Goal: Find specific page/section: Find specific page/section

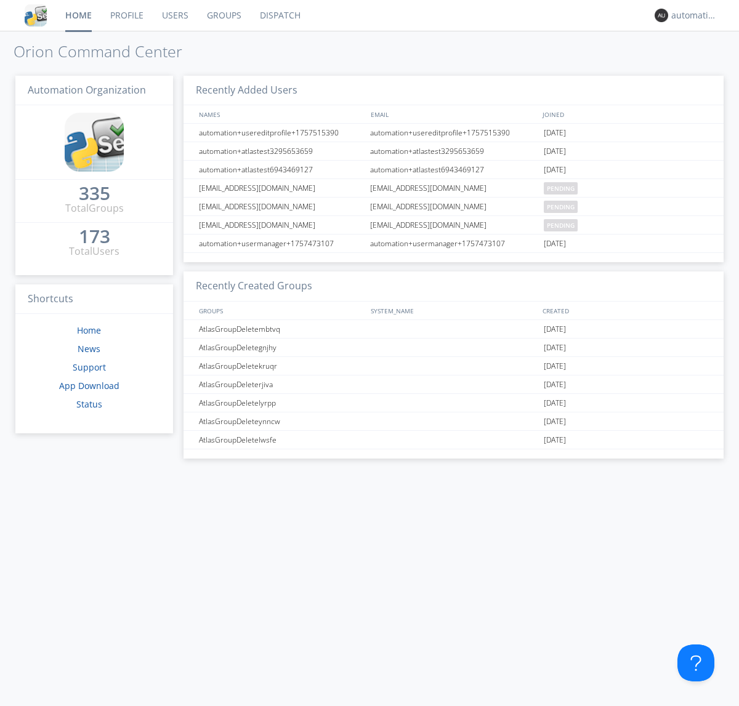
click at [279, 15] on link "Dispatch" at bounding box center [280, 15] width 59 height 31
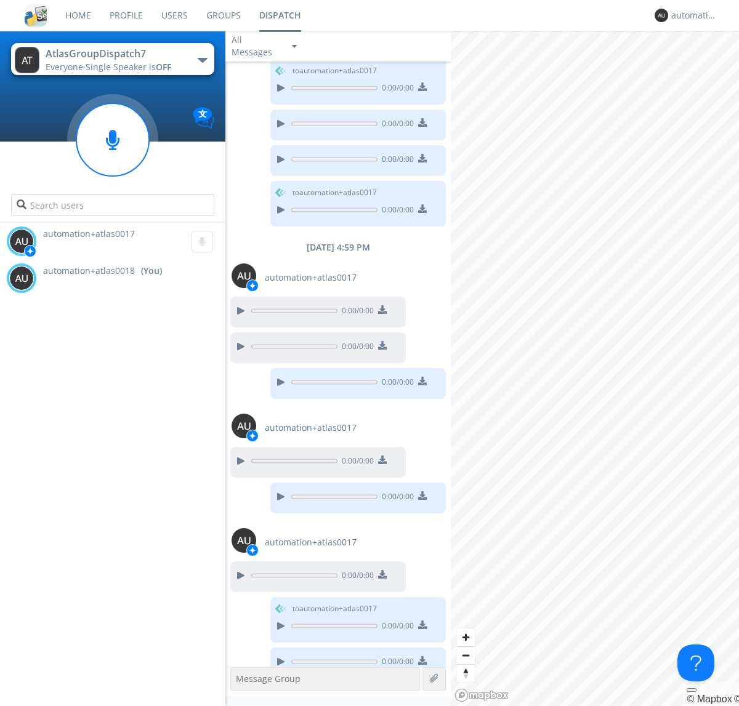
scroll to position [519, 0]
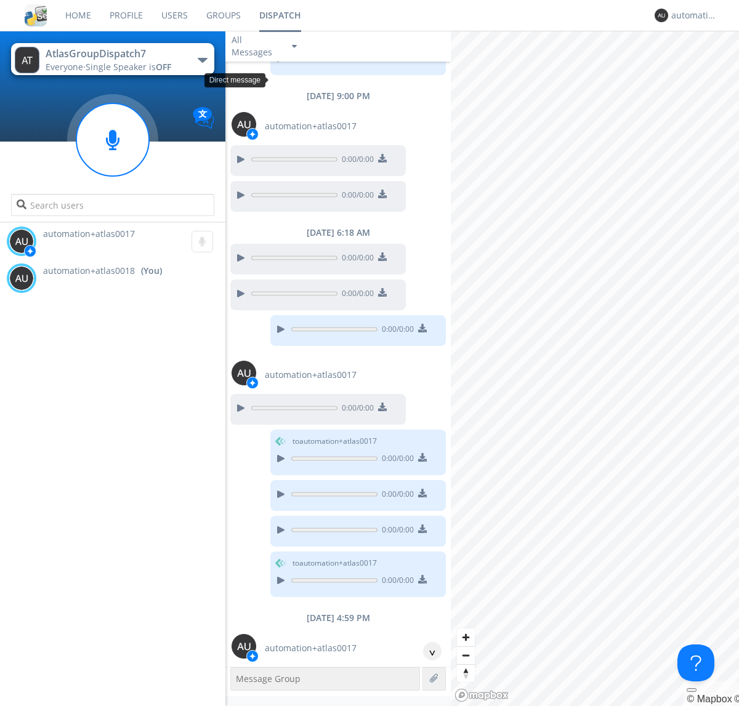
scroll to position [22, 0]
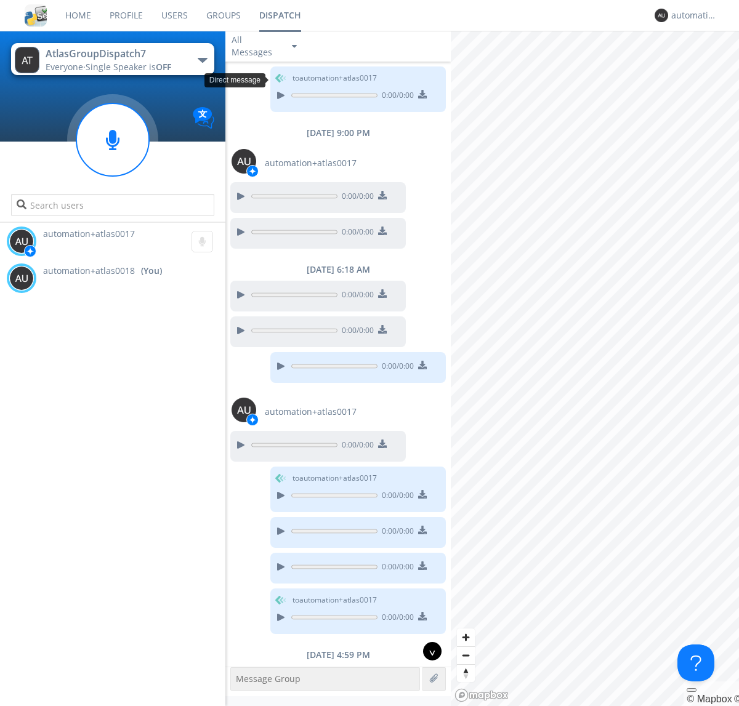
click at [427, 652] on div "^" at bounding box center [432, 651] width 18 height 18
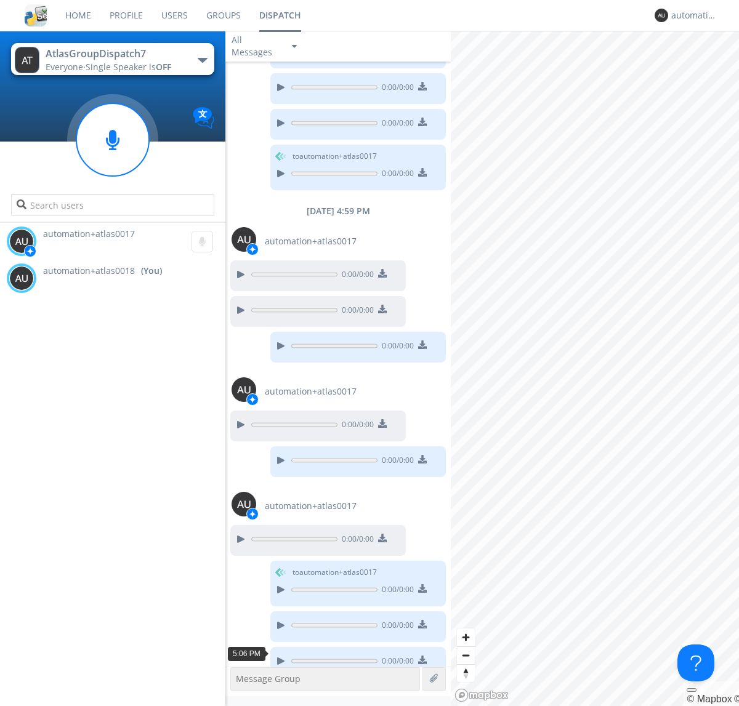
scroll to position [482, 0]
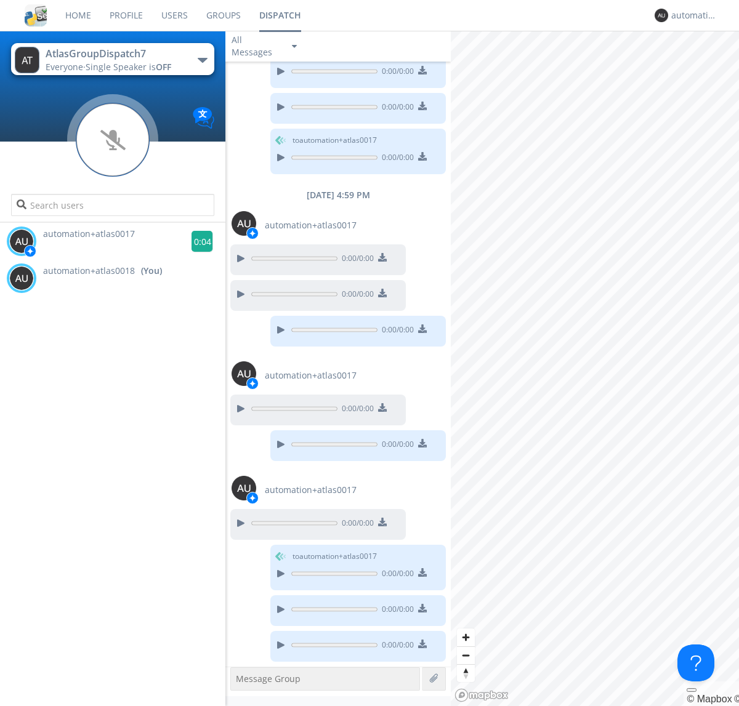
click at [197, 241] on g at bounding box center [203, 242] width 22 height 22
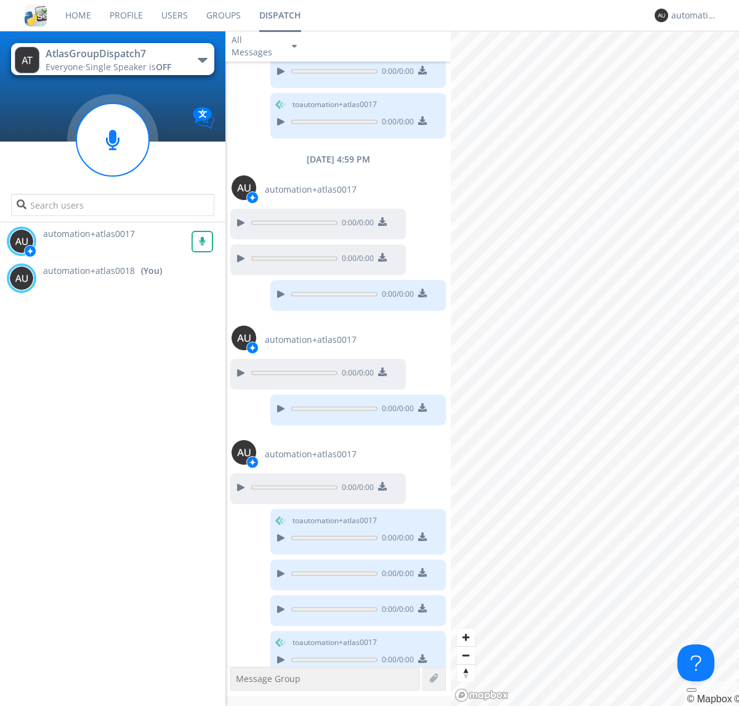
scroll to position [533, 0]
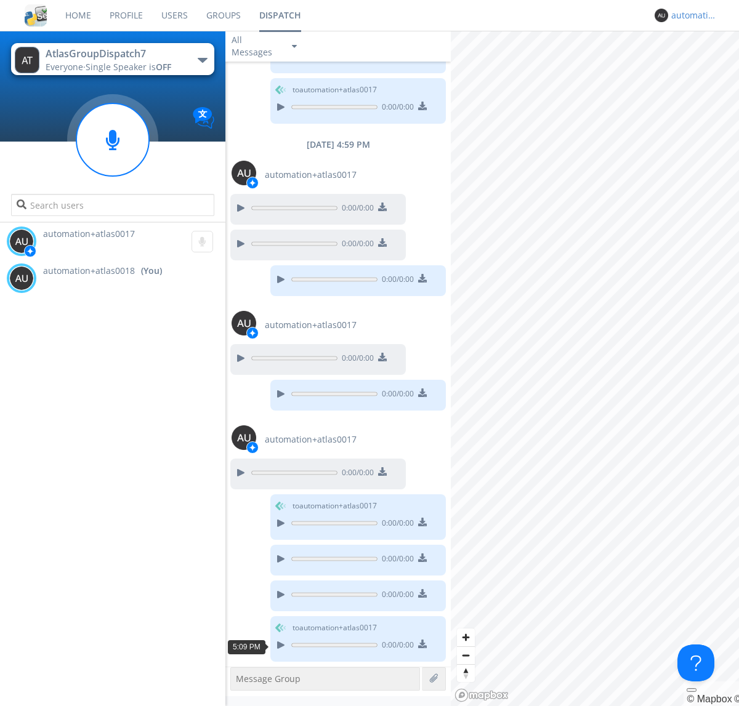
click at [691, 15] on div "automation+atlas0018" at bounding box center [694, 15] width 46 height 12
